Goal: Information Seeking & Learning: Learn about a topic

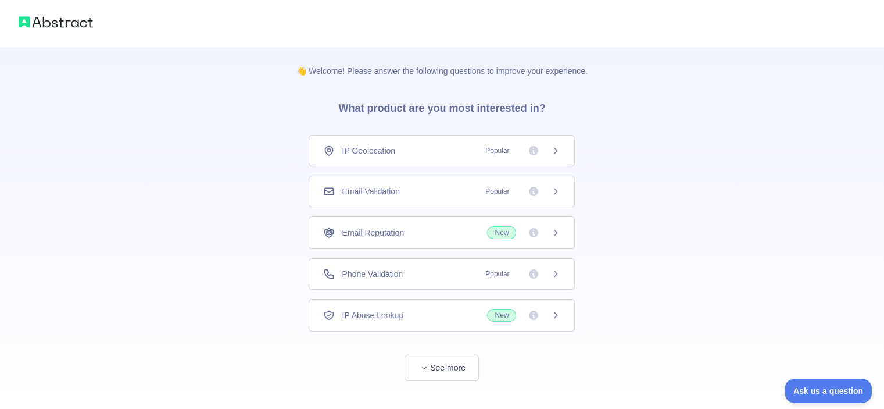
click at [346, 192] on span "Email Validation" at bounding box center [371, 191] width 58 height 12
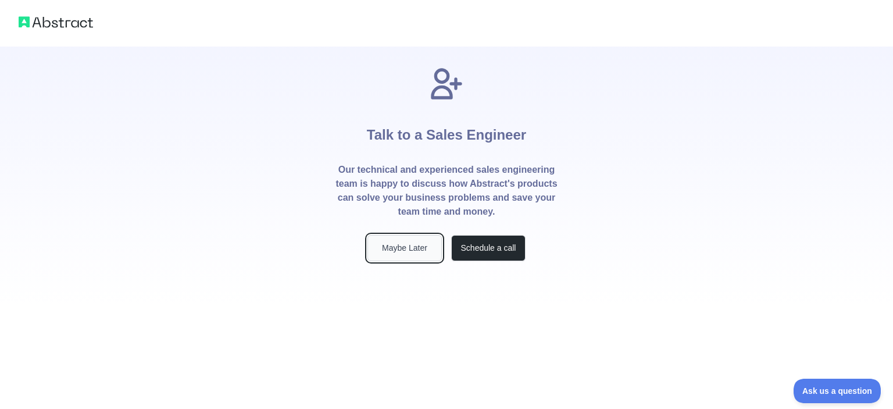
click at [385, 237] on button "Maybe Later" at bounding box center [404, 248] width 74 height 26
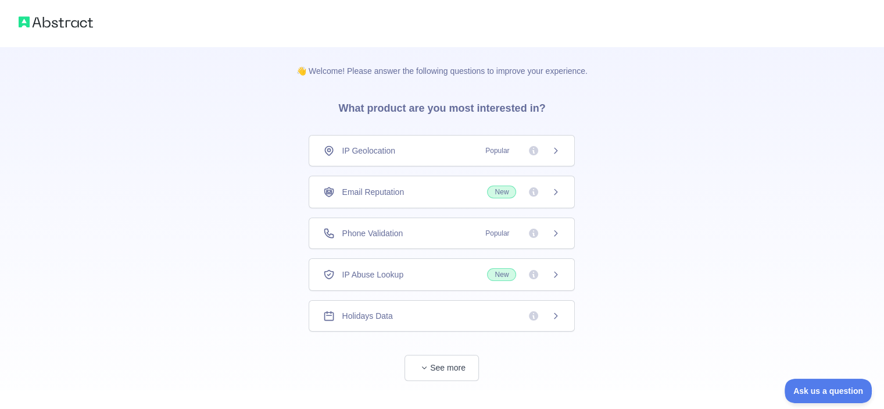
scroll to position [16, 0]
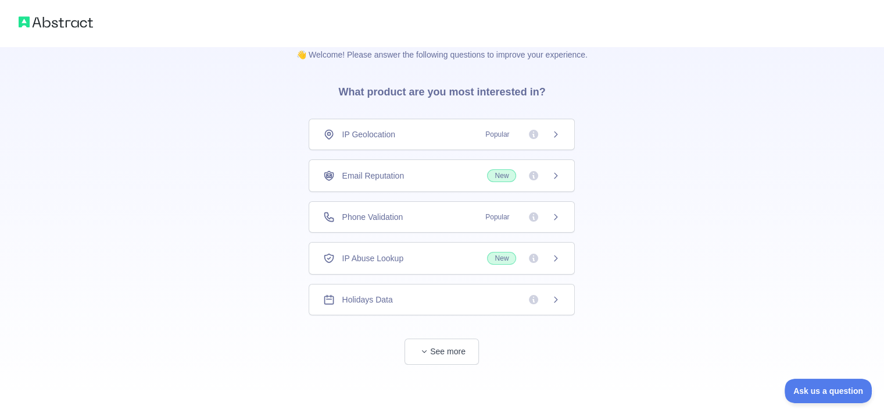
click at [431, 362] on div "👋 Welcome! Please answer the following questions to improve your experience. Wh…" at bounding box center [442, 220] width 328 height 381
click at [441, 353] on button "See more" at bounding box center [442, 351] width 74 height 26
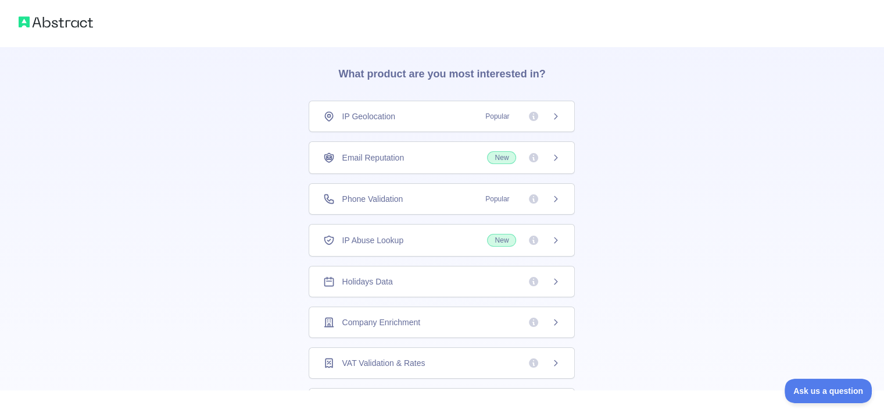
scroll to position [0, 0]
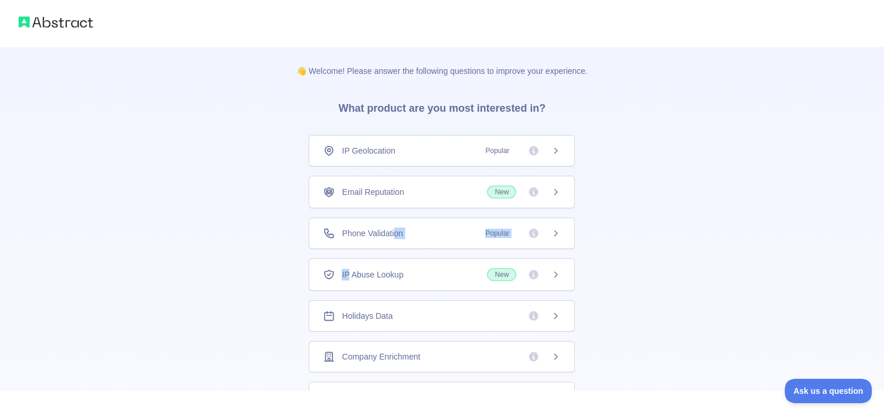
drag, startPoint x: 391, startPoint y: 227, endPoint x: 343, endPoint y: 290, distance: 79.2
click at [343, 290] on div "IP Geolocation Popular Email Reputation New Phone Validation Popular IP Abuse L…" at bounding box center [442, 416] width 266 height 563
click at [729, 248] on div "👋 Welcome! Please answer the following questions to improve your experience. Wh…" at bounding box center [442, 369] width 884 height 739
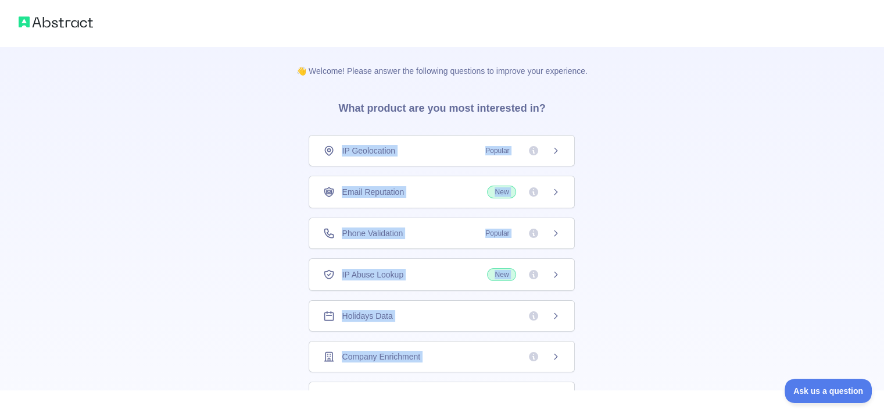
drag, startPoint x: 437, startPoint y: 344, endPoint x: 335, endPoint y: 144, distance: 224.6
click at [335, 144] on div "IP Geolocation Popular Email Reputation New Phone Validation Popular IP Abuse L…" at bounding box center [442, 416] width 266 height 563
copy div "IP Geolocation Popular Email Reputation New Phone Validation Popular IP Abuse L…"
